Goal: Task Accomplishment & Management: Use online tool/utility

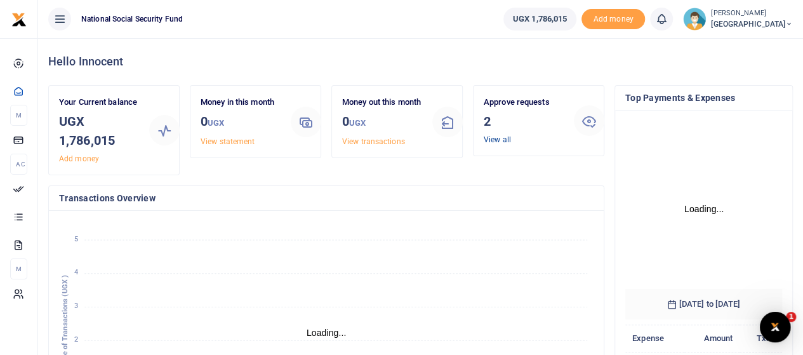
click at [490, 140] on link "View all" at bounding box center [497, 139] width 27 height 9
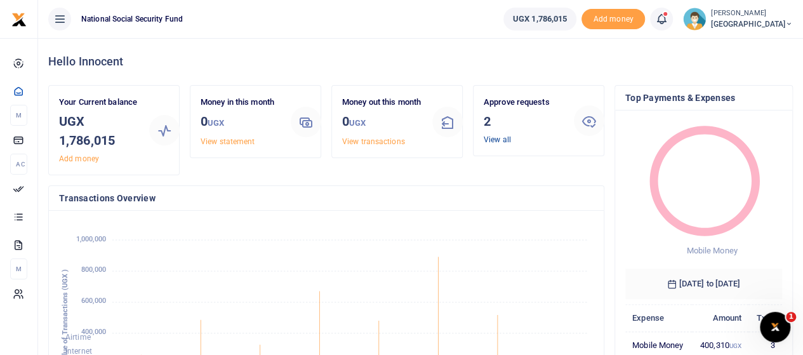
click at [502, 140] on link "View all" at bounding box center [497, 139] width 27 height 9
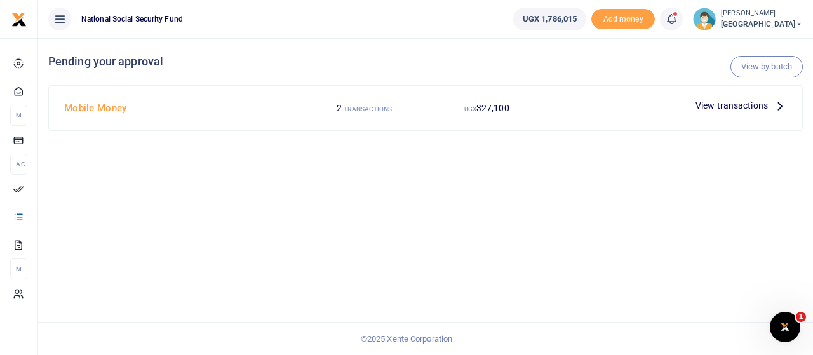
click at [776, 105] on icon at bounding box center [780, 105] width 14 height 14
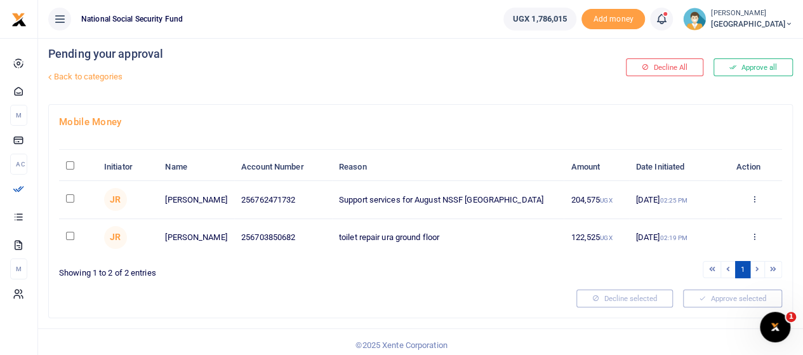
scroll to position [11, 0]
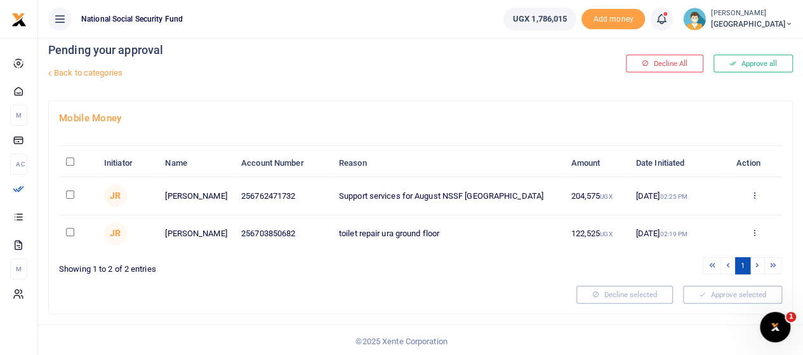
click at [755, 195] on icon at bounding box center [754, 194] width 8 height 9
click at [701, 216] on link "Approve" at bounding box center [707, 216] width 100 height 18
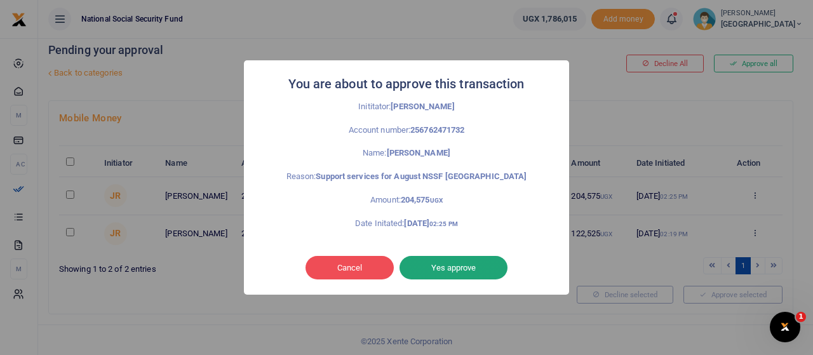
click at [472, 265] on button "Yes approve" at bounding box center [453, 268] width 108 height 24
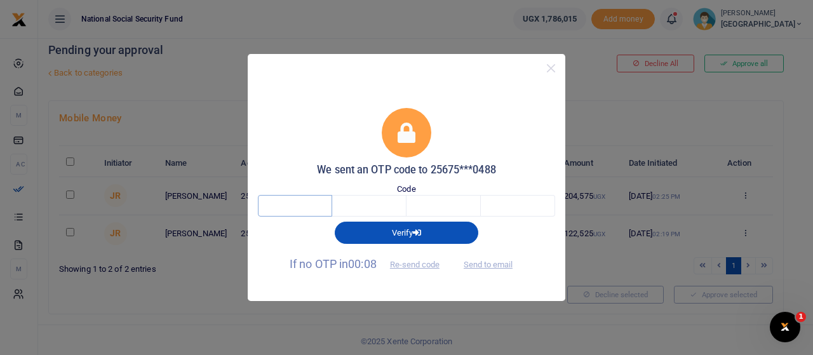
click at [300, 211] on input "text" at bounding box center [295, 206] width 74 height 22
type input "1"
type input "2"
type input "3"
type input "7"
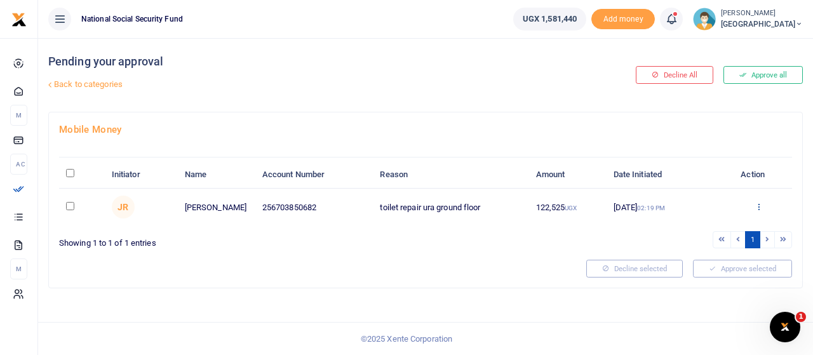
click at [758, 203] on icon at bounding box center [758, 206] width 8 height 9
click at [705, 227] on link "Approve" at bounding box center [712, 227] width 100 height 18
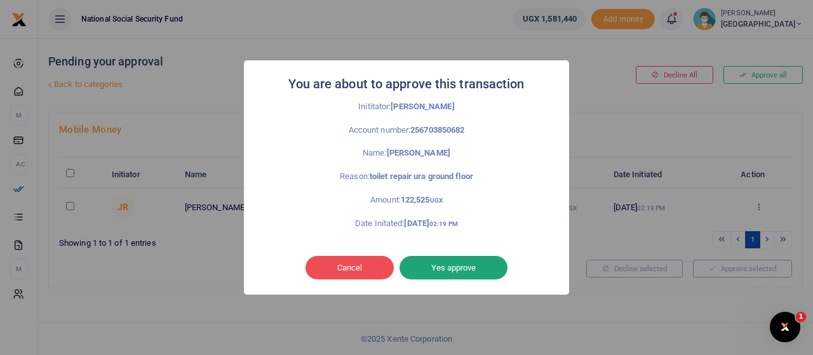
click at [463, 266] on button "Yes approve" at bounding box center [453, 268] width 108 height 24
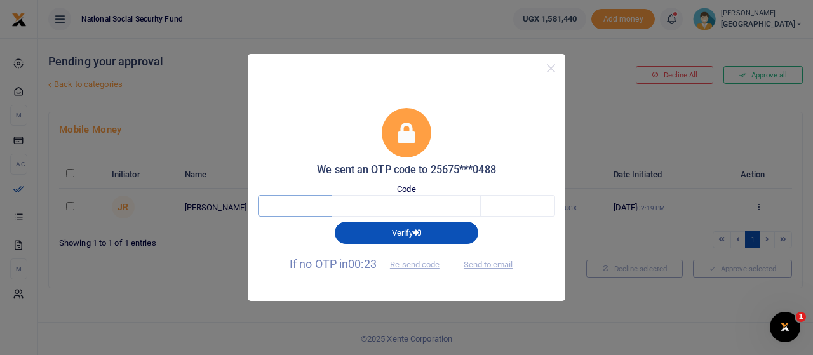
click at [289, 208] on input "text" at bounding box center [295, 206] width 74 height 22
type input "7"
type input "6"
type input "0"
type input "5"
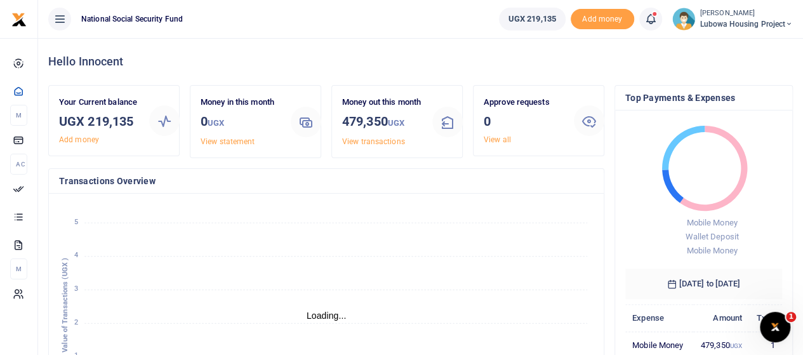
scroll to position [10, 10]
